Goal: Transaction & Acquisition: Book appointment/travel/reservation

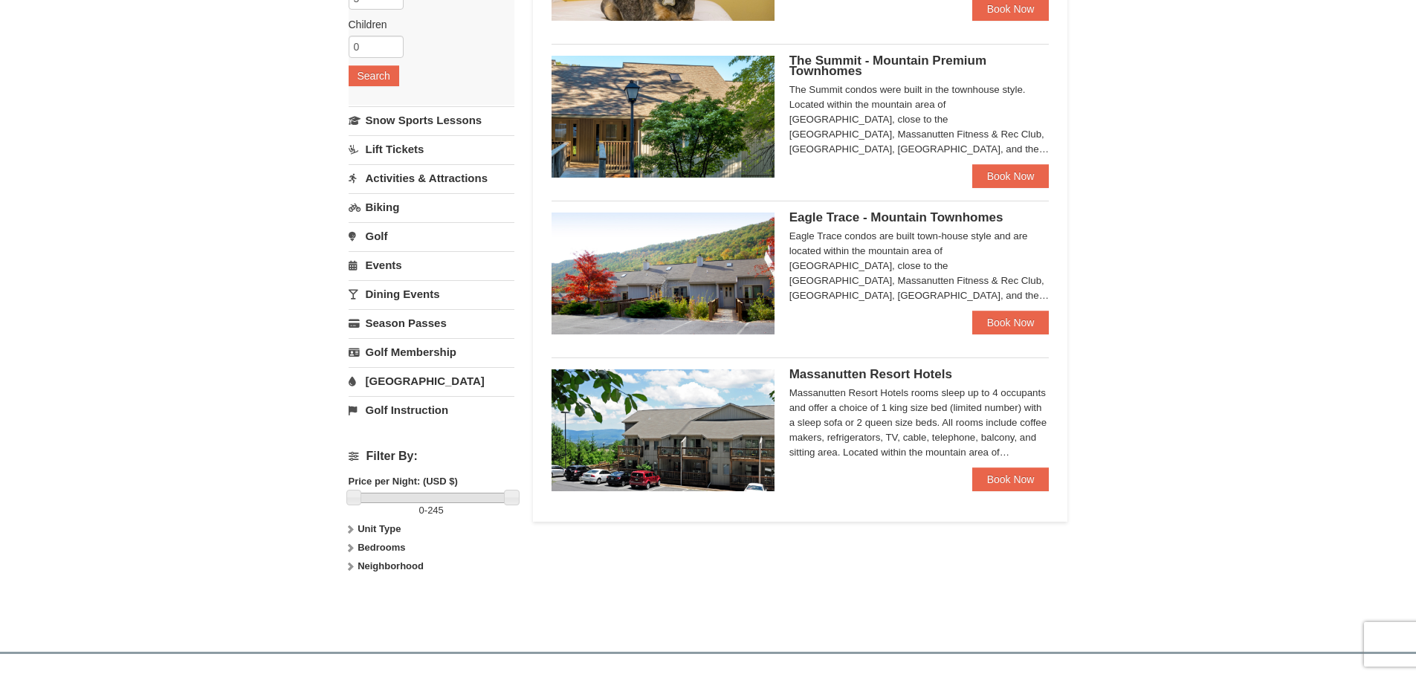
scroll to position [297, 0]
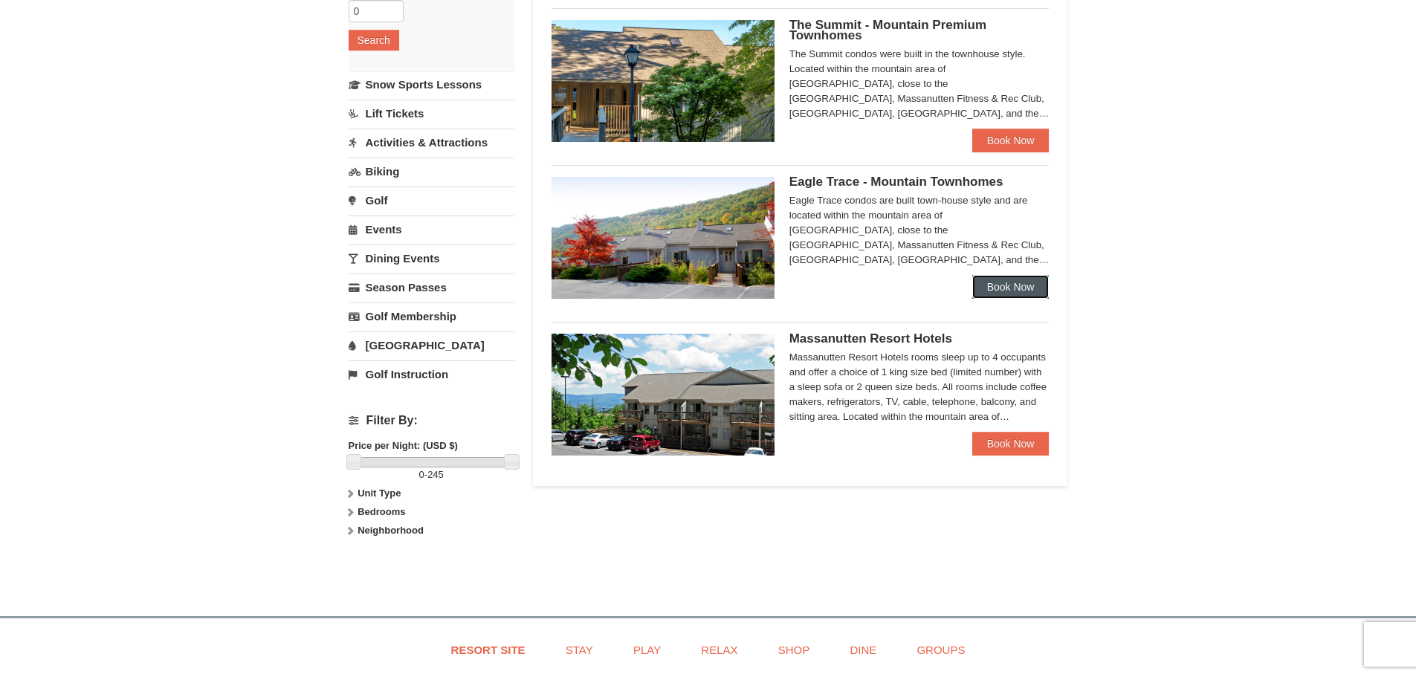
click at [1008, 277] on link "Book Now" at bounding box center [1010, 287] width 77 height 24
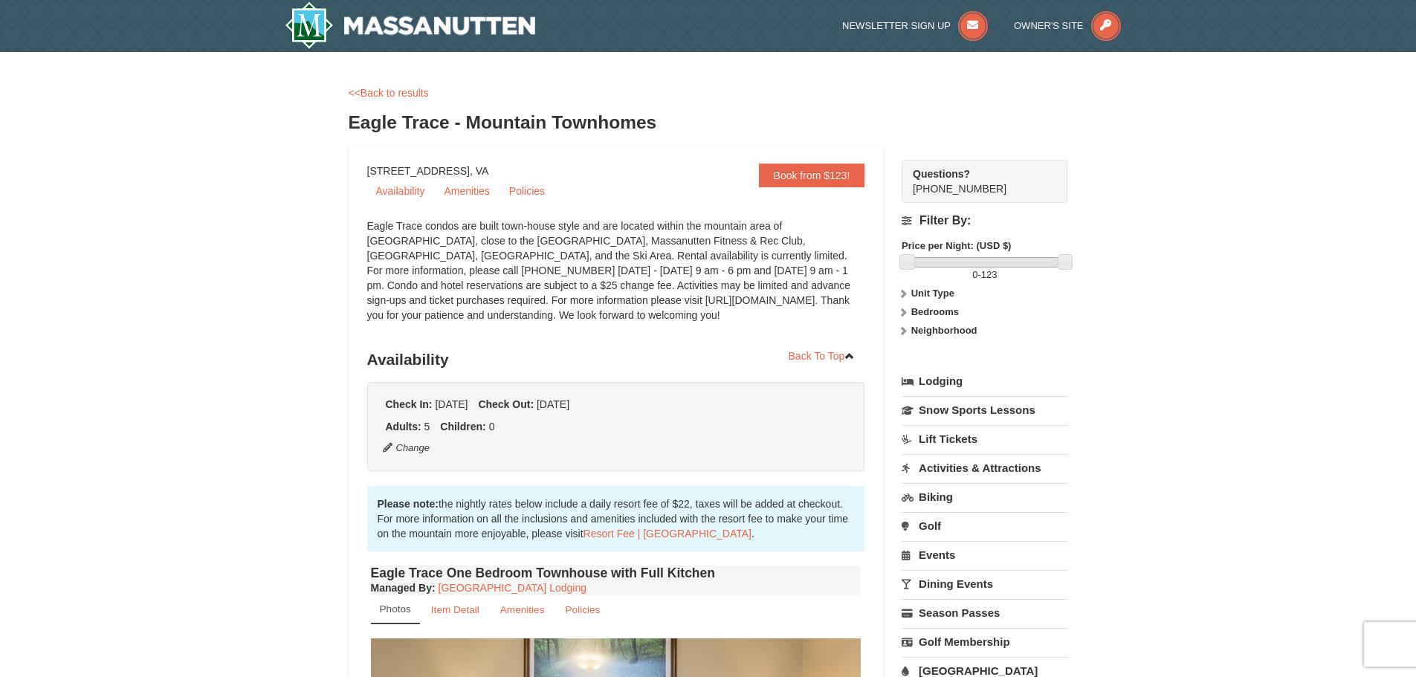
click at [905, 308] on icon at bounding box center [903, 312] width 10 height 10
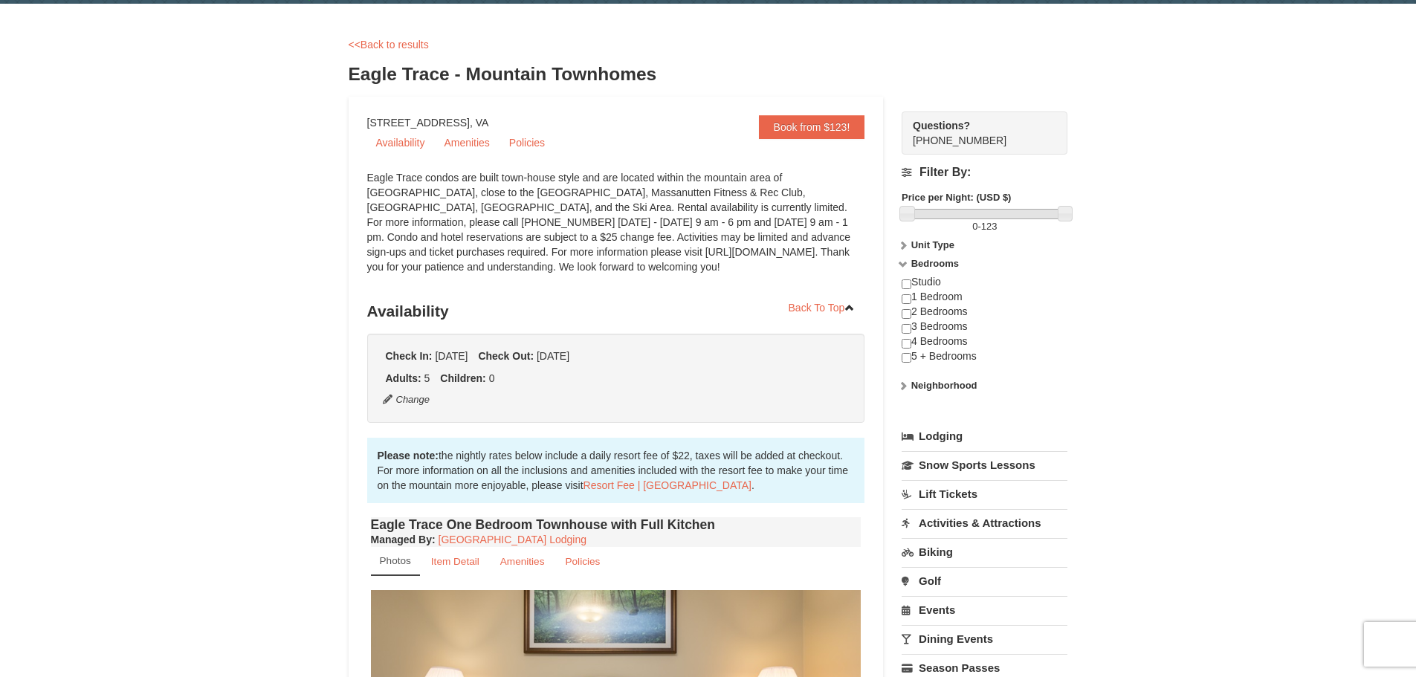
scroll to position [74, 0]
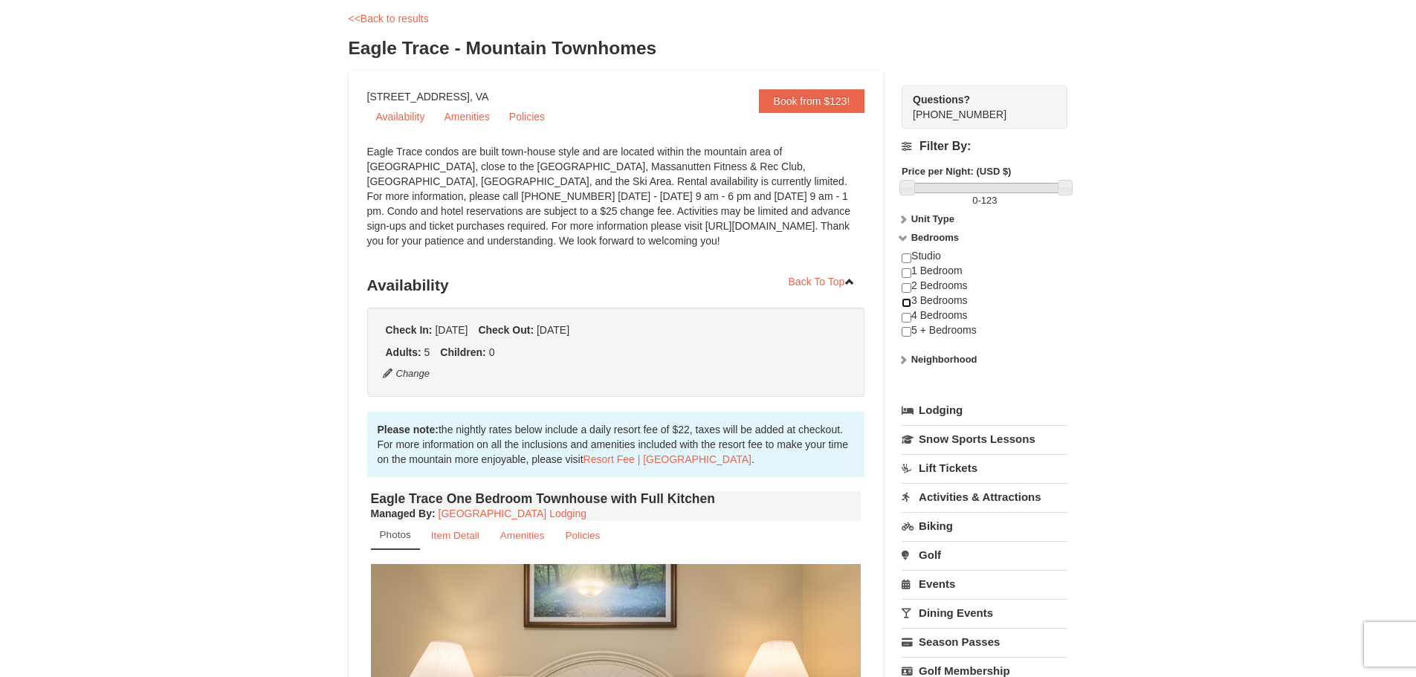
click at [904, 302] on input "checkbox" at bounding box center [907, 303] width 10 height 10
checkbox input "true"
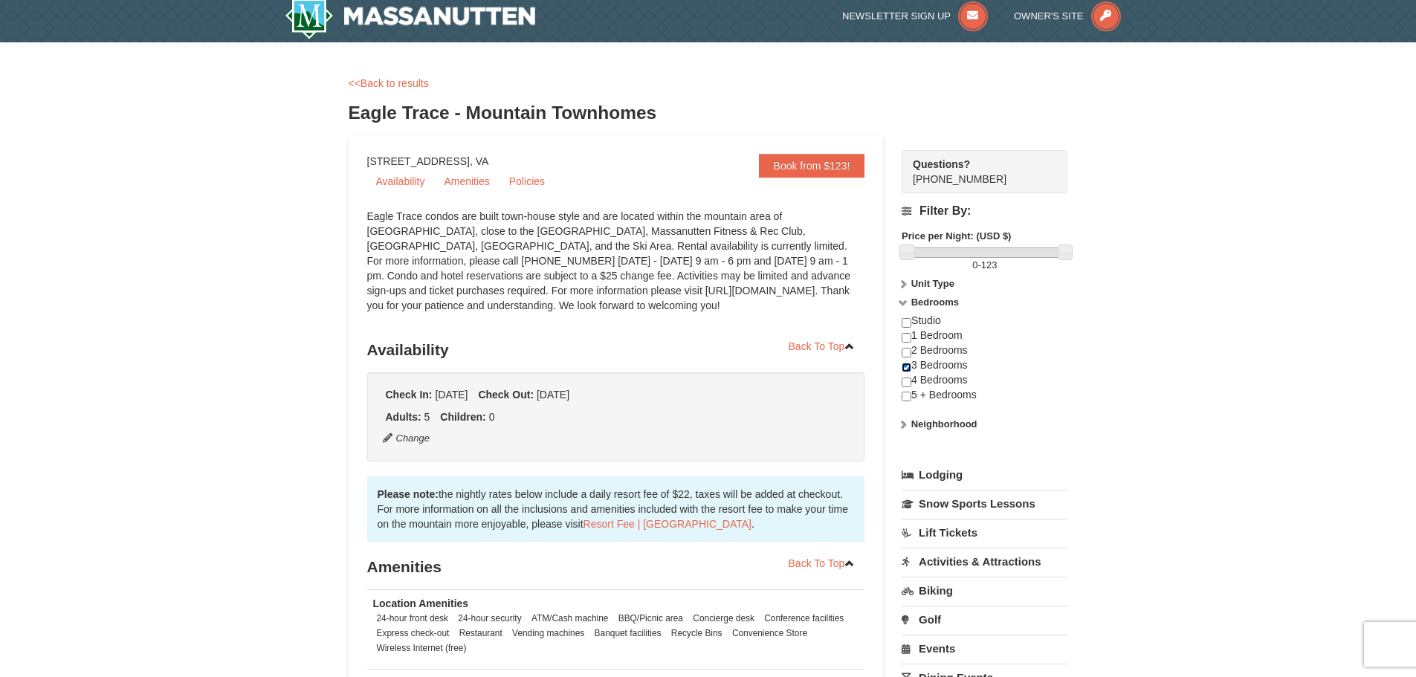
scroll to position [0, 0]
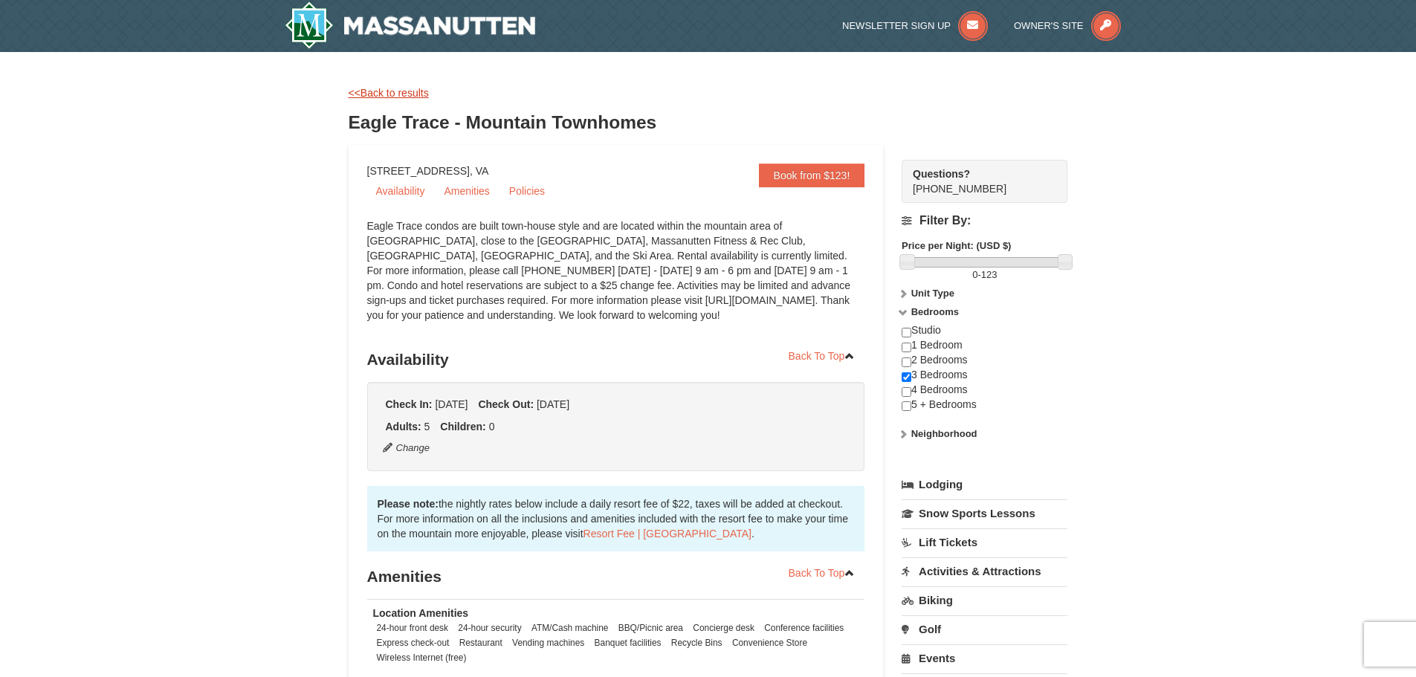
click at [403, 94] on link "<<Back to results" at bounding box center [389, 93] width 80 height 12
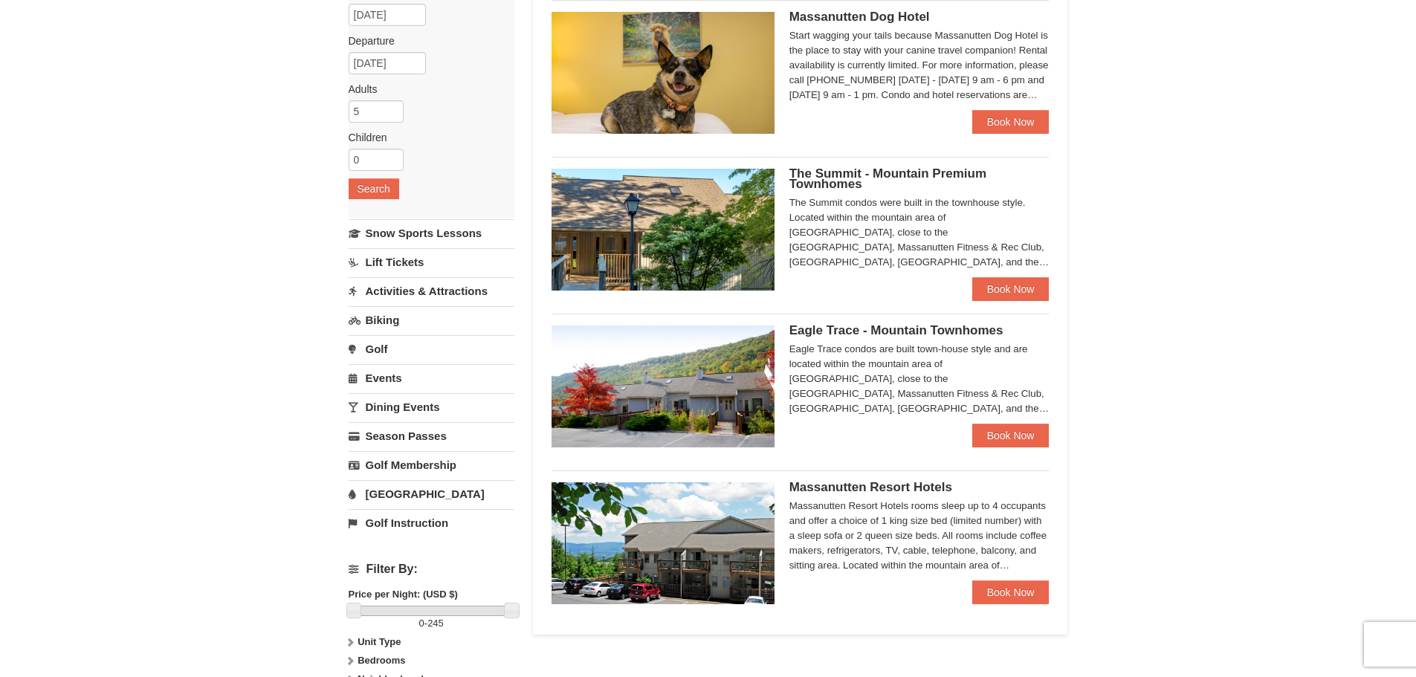
scroll to position [74, 0]
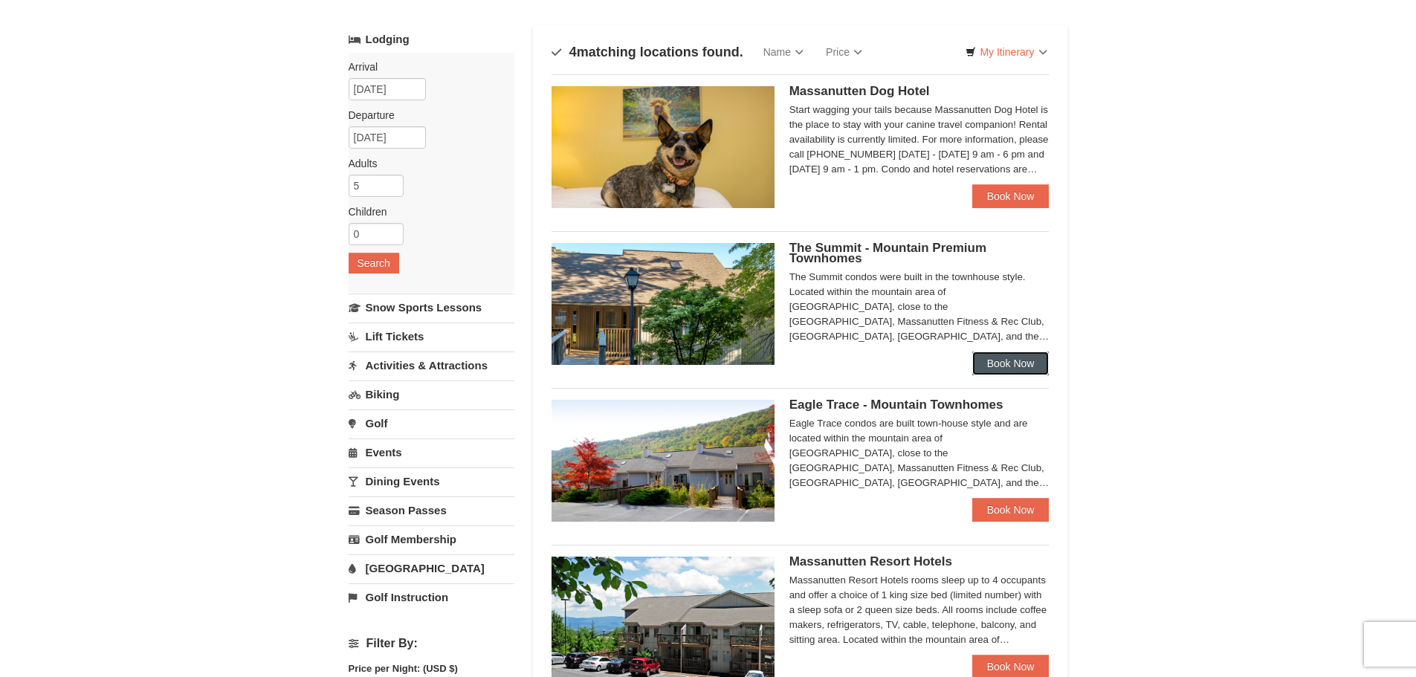
click at [999, 355] on link "Book Now" at bounding box center [1010, 364] width 77 height 24
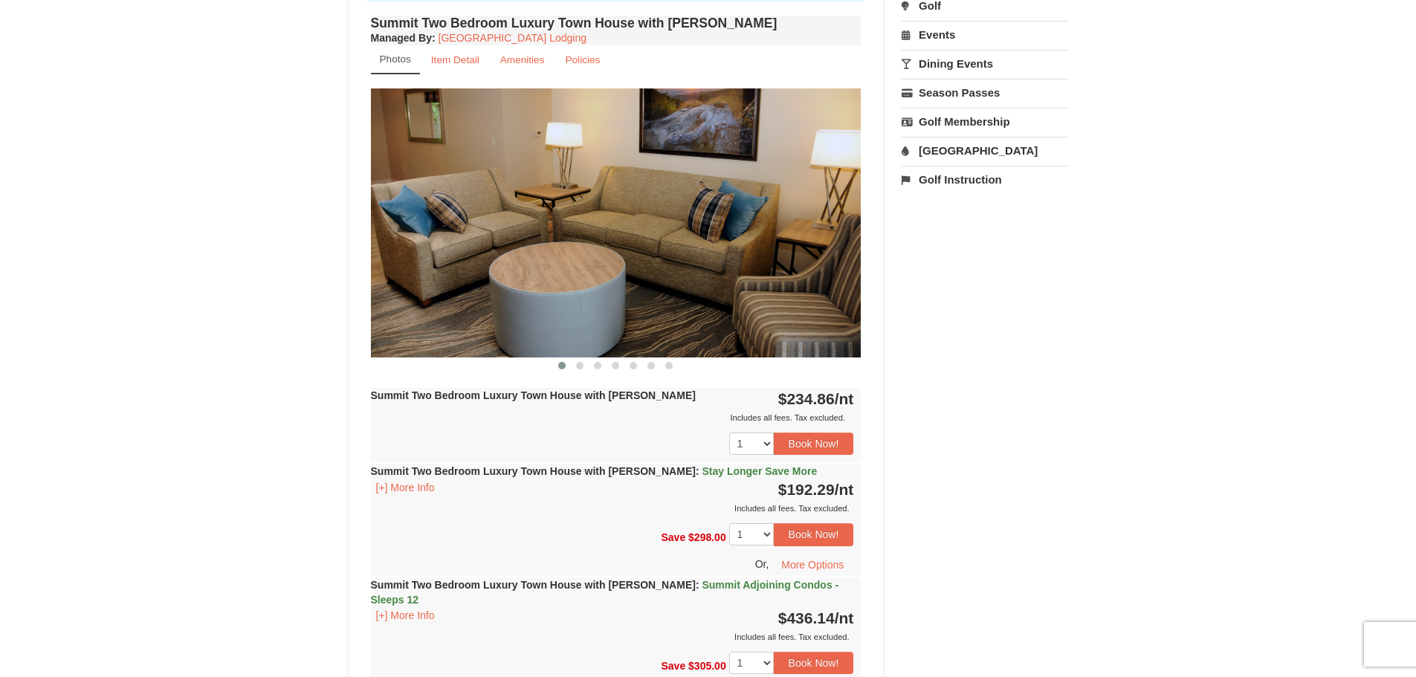
scroll to position [595, 0]
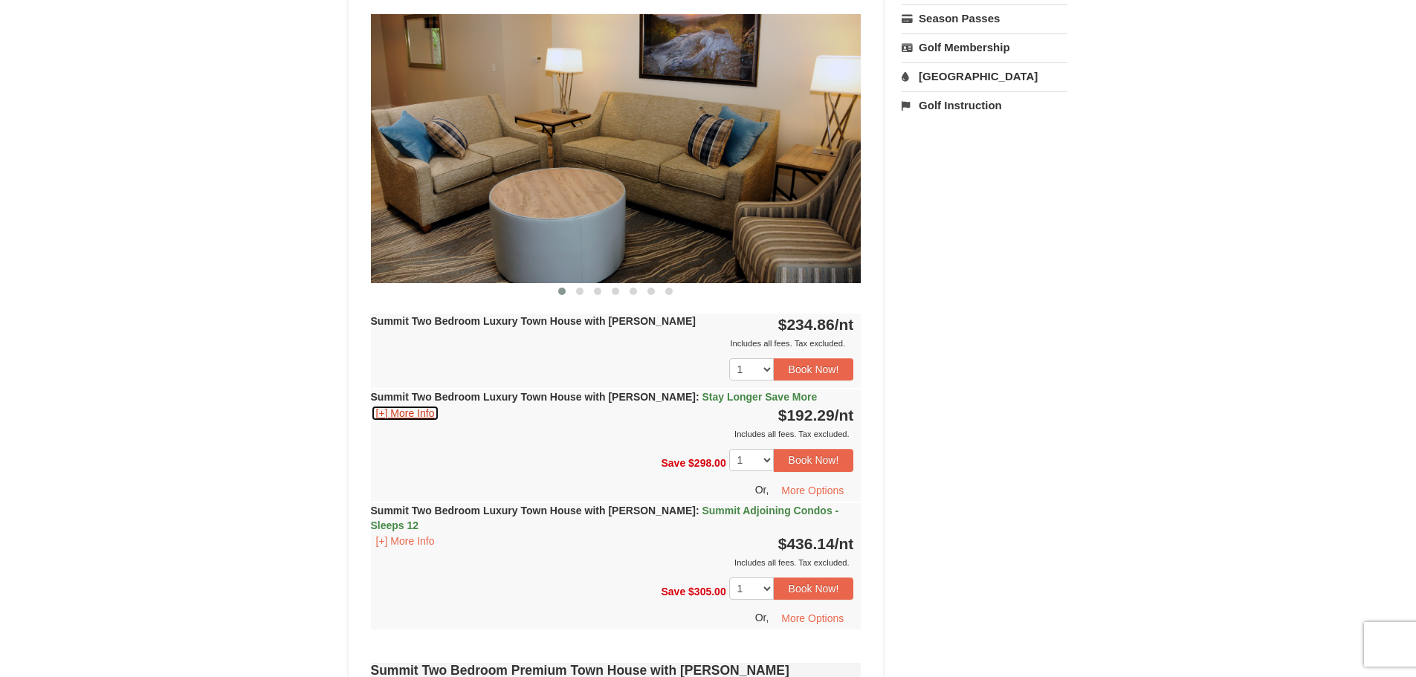
click at [416, 415] on button "[+] More Info" at bounding box center [405, 413] width 69 height 16
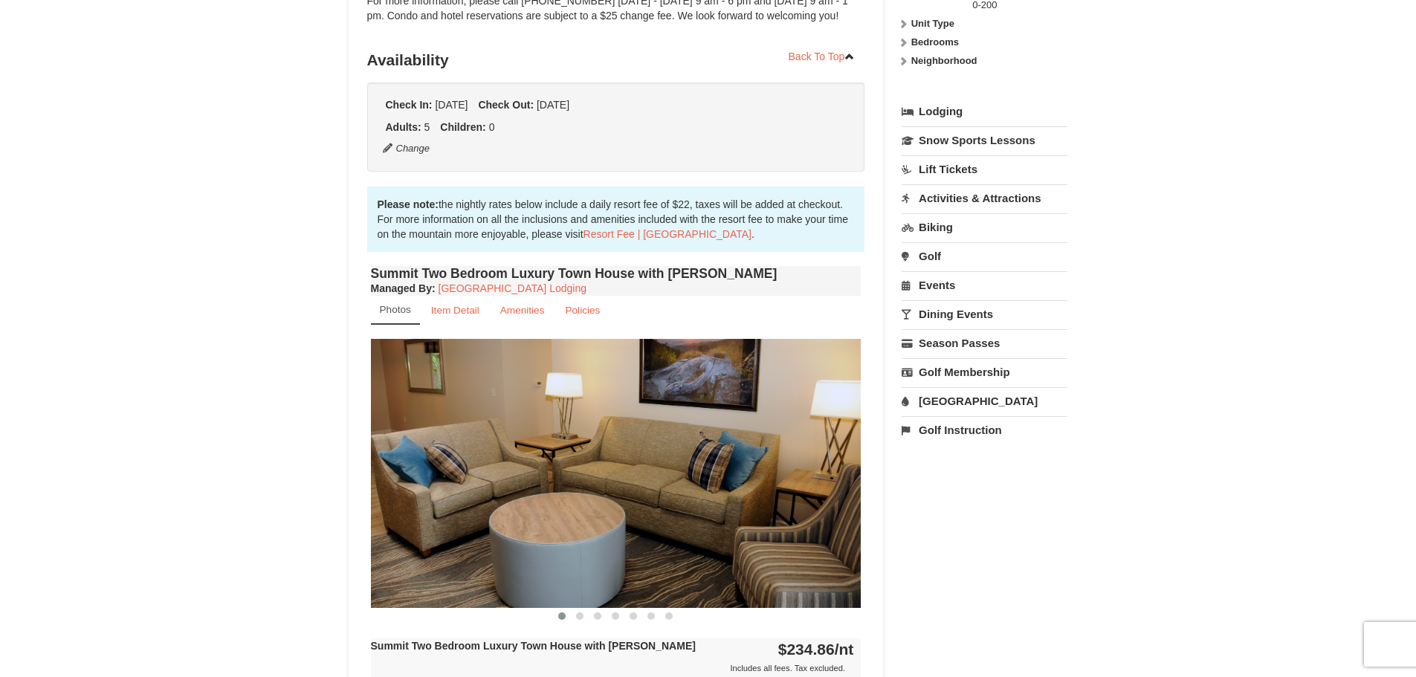
scroll to position [0, 0]
